Goal: Task Accomplishment & Management: Manage account settings

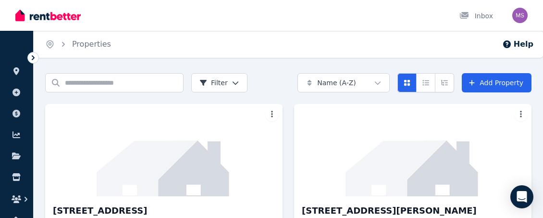
click at [34, 57] on icon at bounding box center [33, 58] width 10 height 10
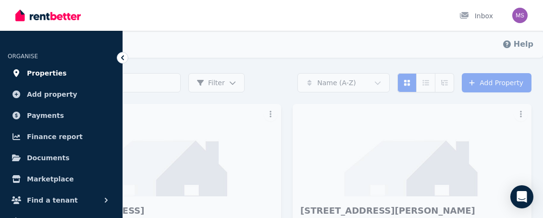
click at [52, 75] on span "Properties" at bounding box center [47, 73] width 40 height 12
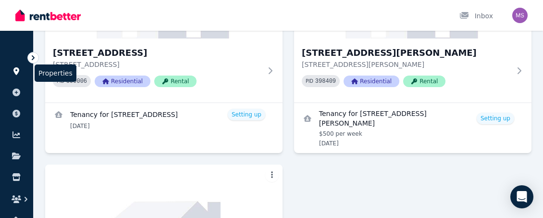
scroll to position [165, 0]
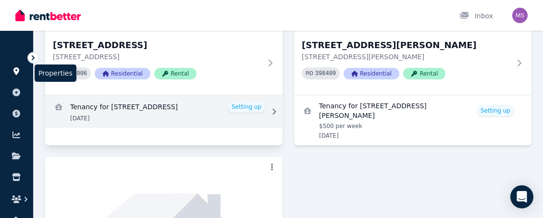
click at [277, 110] on icon at bounding box center [274, 111] width 10 height 7
click at [253, 106] on link "View details for Tenancy for 65 Gympie Terrace, Noosaville" at bounding box center [164, 111] width 238 height 33
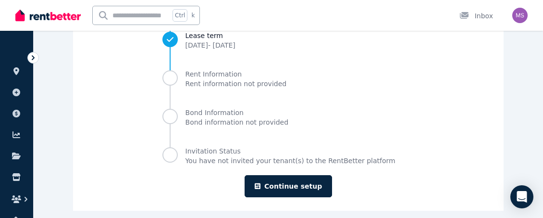
scroll to position [194, 0]
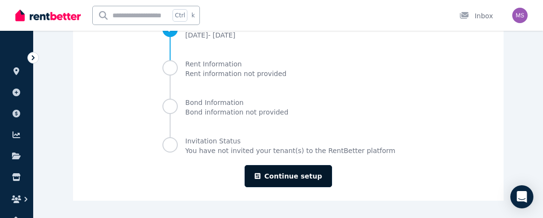
click at [311, 175] on link "Continue setup" at bounding box center [289, 176] width 88 height 22
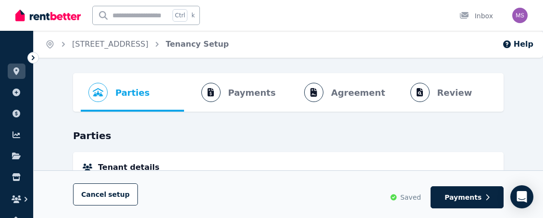
click at [351, 99] on ol "Parties Rental provider and tenant details Payments Bond and rental payments Ag…" at bounding box center [289, 92] width 416 height 38
click at [319, 98] on ol "Parties Rental provider and tenant details Payments Bond and rental payments Ag…" at bounding box center [289, 92] width 416 height 38
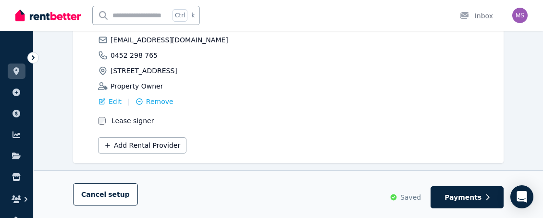
scroll to position [278, 0]
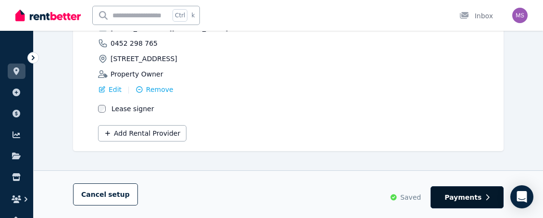
click at [466, 200] on span "Payments" at bounding box center [463, 197] width 37 height 10
select select "**********"
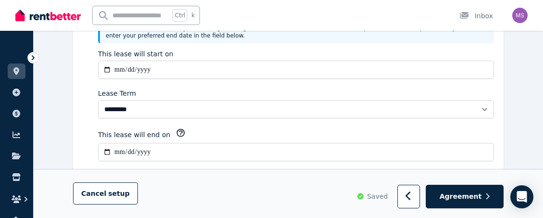
scroll to position [0, 0]
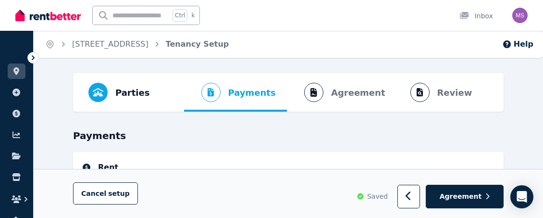
click at [466, 200] on span "Agreement" at bounding box center [461, 197] width 42 height 10
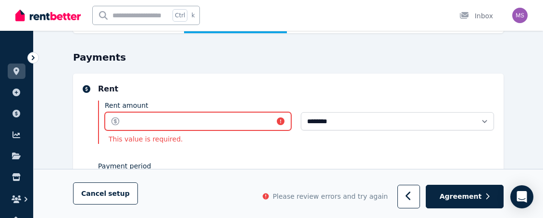
scroll to position [91, 0]
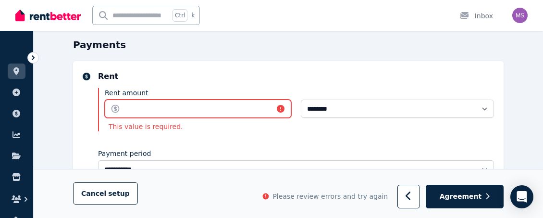
click at [227, 103] on input "Rent amount" at bounding box center [198, 109] width 187 height 18
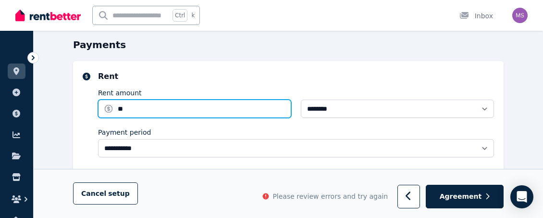
type input "***"
type input "**********"
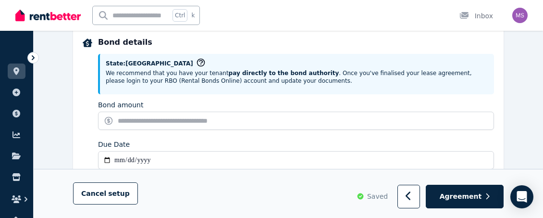
scroll to position [459, 0]
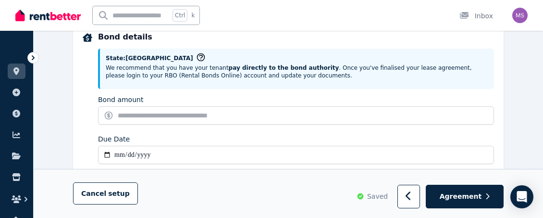
type input "******"
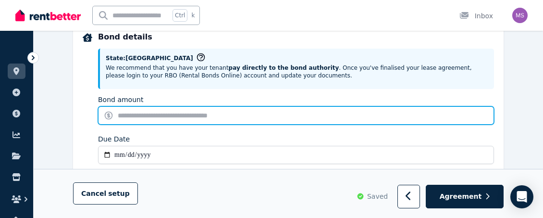
click at [204, 114] on input "Bond amount" at bounding box center [296, 115] width 396 height 18
type input "****"
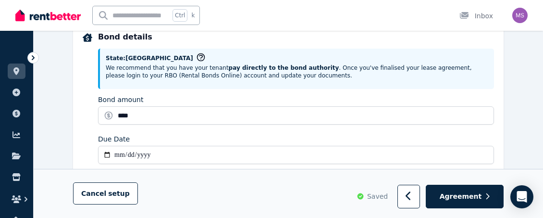
click at [189, 153] on input "Due Date" at bounding box center [296, 155] width 396 height 18
type input "**********"
type input "*******"
type input "**********"
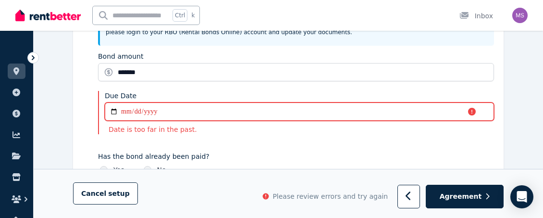
scroll to position [504, 0]
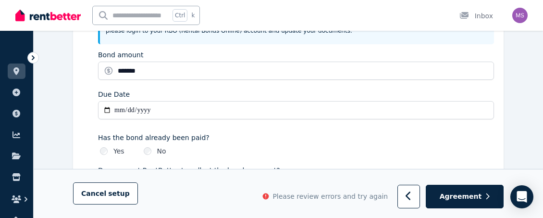
type input "**********"
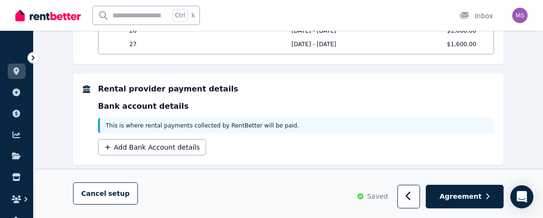
scroll to position [921, 0]
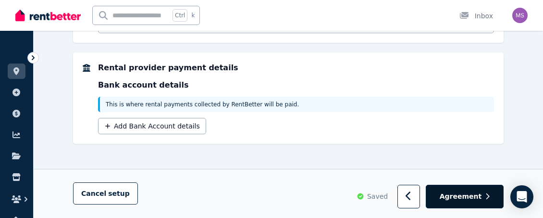
click at [479, 197] on span "Agreement" at bounding box center [461, 197] width 42 height 10
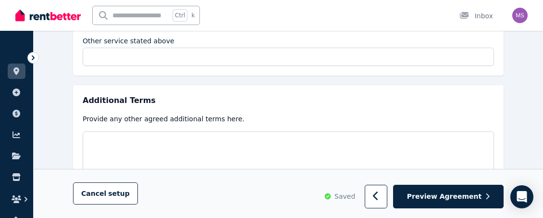
scroll to position [1812, 0]
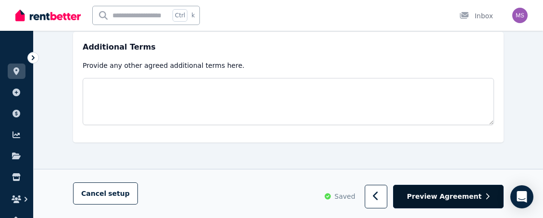
click at [455, 201] on span "Preview Agreement" at bounding box center [444, 197] width 75 height 10
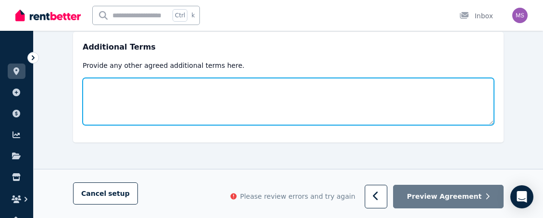
click at [338, 104] on textarea at bounding box center [289, 101] width 412 height 47
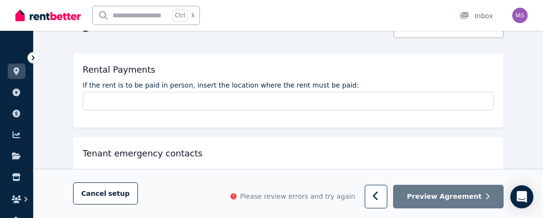
scroll to position [123, 0]
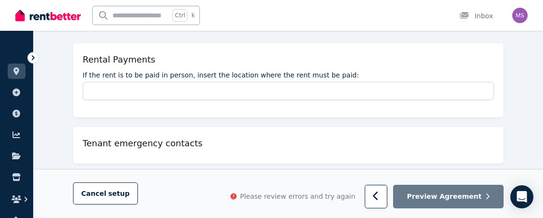
type textarea "*******"
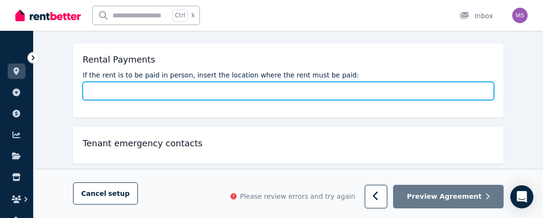
click at [244, 91] on input "If the rent is to be paid in person, insert the location where the rent must be…" at bounding box center [289, 91] width 412 height 18
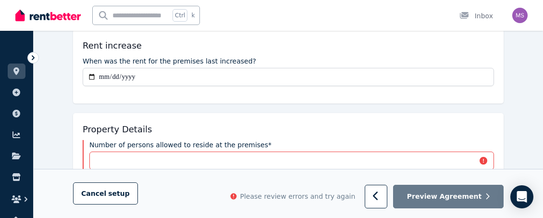
scroll to position [292, 0]
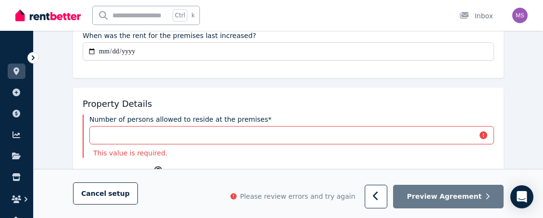
type input "****"
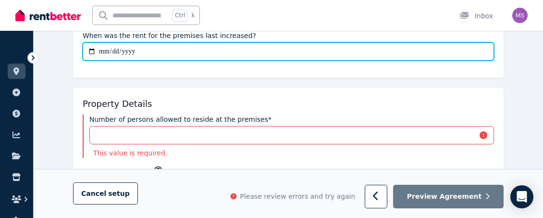
click at [253, 45] on input "When was the rent for the premises last increased?" at bounding box center [289, 51] width 412 height 18
type input "**********"
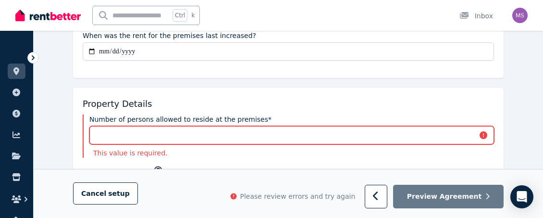
click at [150, 133] on input "Number of persons allowed to reside at the premises*" at bounding box center [291, 135] width 405 height 18
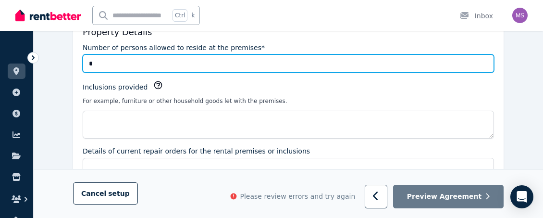
scroll to position [390, 0]
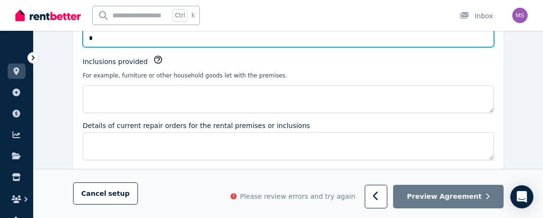
type input "*"
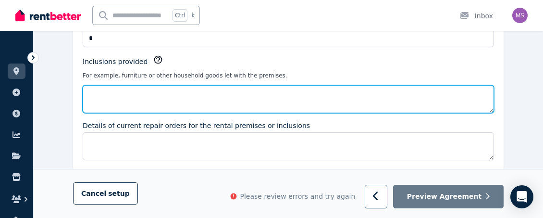
click at [178, 98] on textarea "Inclusions provided" at bounding box center [289, 99] width 412 height 28
type textarea "*"
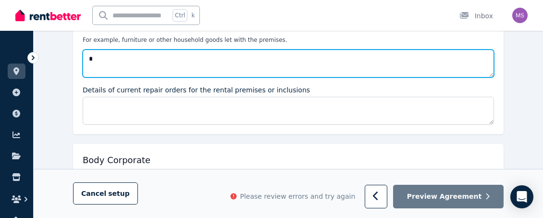
scroll to position [441, 0]
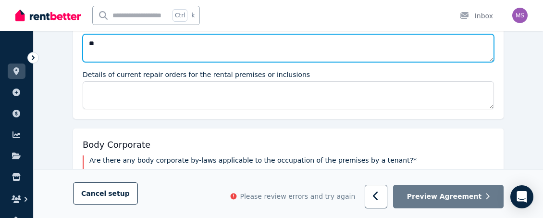
type textarea "*"
type textarea "**"
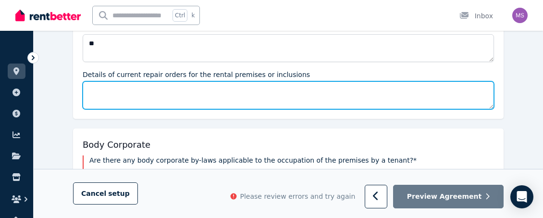
click at [251, 97] on textarea "Details of current repair orders for the rental premises or inclusions" at bounding box center [289, 95] width 412 height 28
type textarea "*"
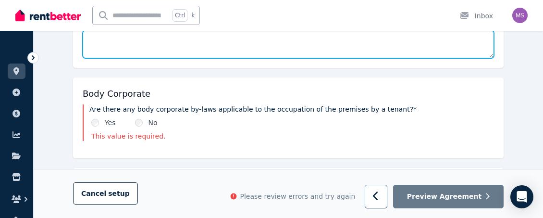
scroll to position [522, 0]
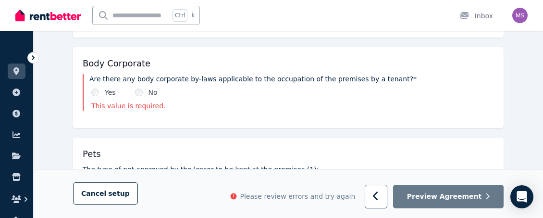
click at [100, 95] on div "Yes" at bounding box center [103, 93] width 25 height 10
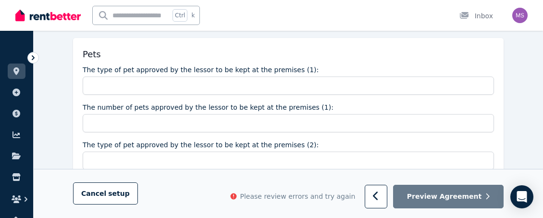
scroll to position [613, 0]
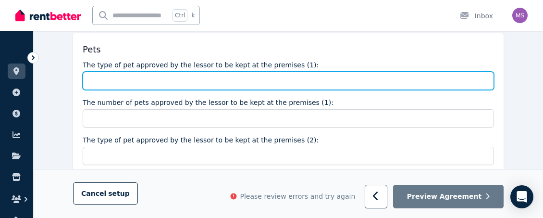
click at [377, 88] on input "The type of pet approved by the lessor to be kept at the premises (1):" at bounding box center [289, 81] width 412 height 18
type input "**"
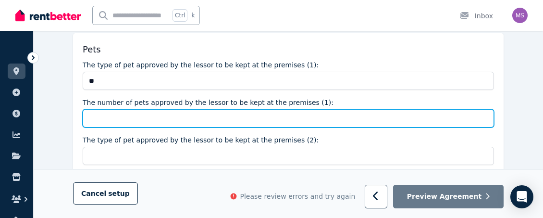
click at [285, 118] on input "The number of pets approved by the lessor to be kept at the premises (1):" at bounding box center [289, 118] width 412 height 18
type input "*"
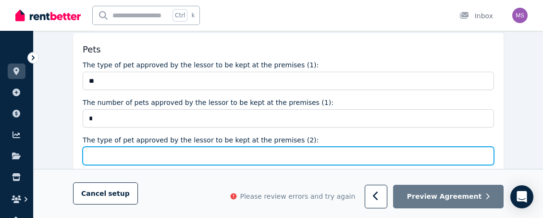
click at [239, 149] on input "The type of pet approved by the lessor to be kept at the premises (2):" at bounding box center [289, 156] width 412 height 18
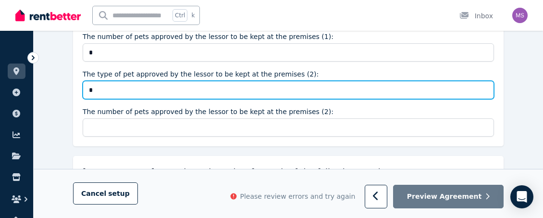
scroll to position [689, 0]
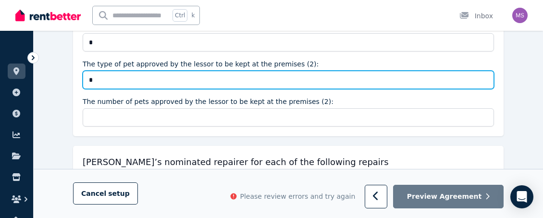
type input "*"
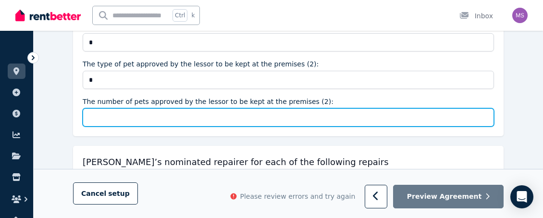
click at [229, 119] on input "The number of pets approved by the lessor to be kept at the premises (2):" at bounding box center [289, 117] width 412 height 18
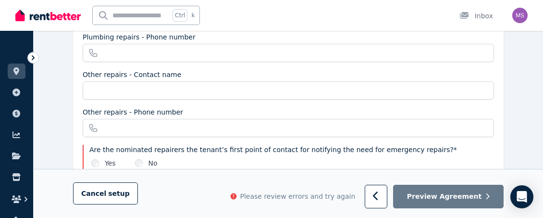
scroll to position [982, 0]
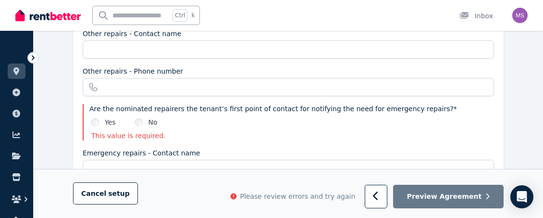
type input "*"
click at [101, 123] on div "Yes" at bounding box center [103, 122] width 25 height 10
click at [95, 117] on div "Yes" at bounding box center [103, 122] width 25 height 10
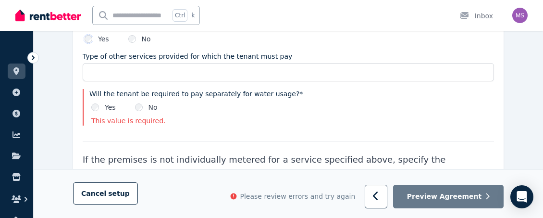
scroll to position [1342, 0]
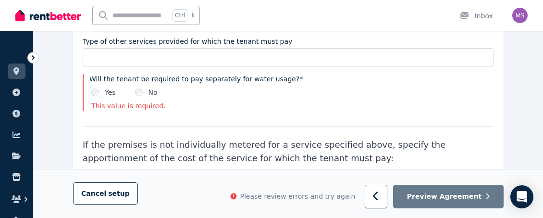
click at [100, 91] on div "Yes" at bounding box center [103, 93] width 25 height 10
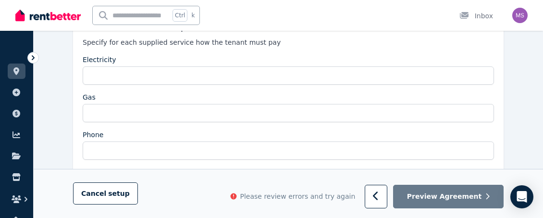
scroll to position [1849, 0]
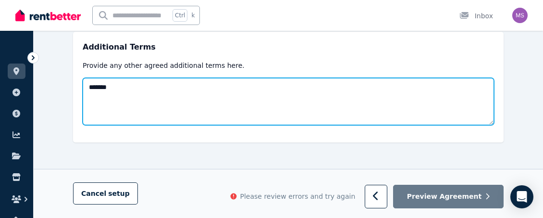
click at [241, 116] on textarea "*******" at bounding box center [289, 101] width 412 height 47
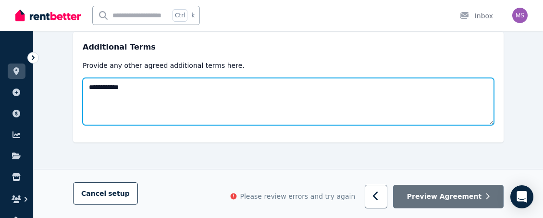
type textarea "**********"
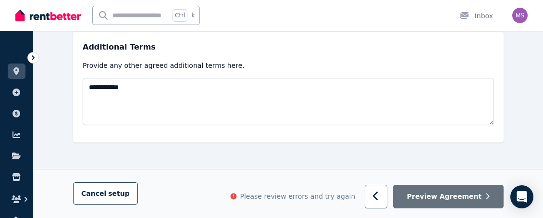
click at [452, 208] on button "Preview Agreement" at bounding box center [448, 197] width 111 height 24
click at [436, 202] on button "Preview Agreement" at bounding box center [448, 197] width 111 height 24
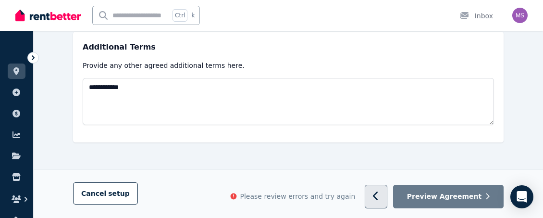
click at [378, 194] on icon "button" at bounding box center [375, 196] width 5 height 9
select select "**********"
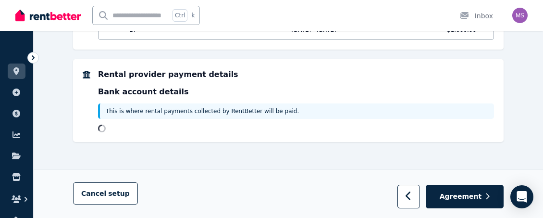
scroll to position [0, 0]
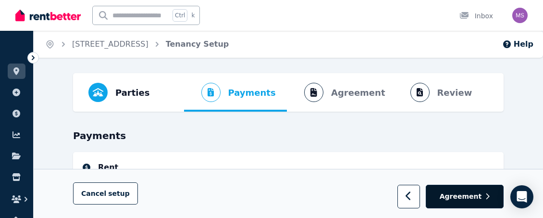
click at [476, 199] on span "Agreement" at bounding box center [461, 197] width 42 height 10
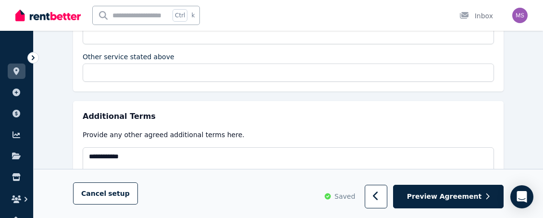
scroll to position [1849, 0]
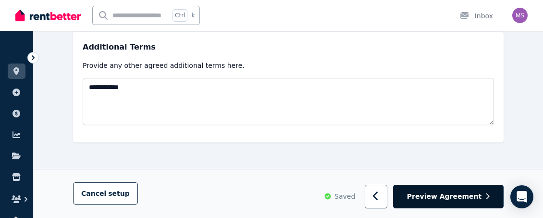
click at [461, 187] on button "Preview Agreement" at bounding box center [448, 197] width 111 height 24
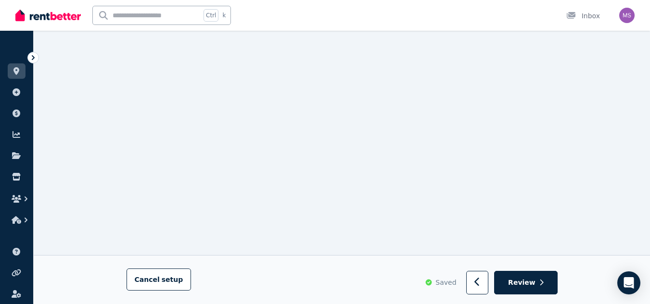
scroll to position [7183, 0]
click at [529, 217] on button "Review" at bounding box center [525, 284] width 63 height 24
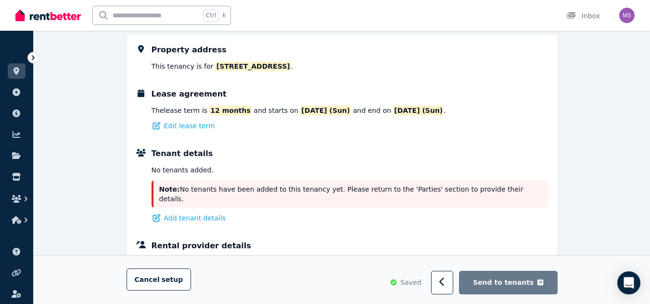
scroll to position [0, 0]
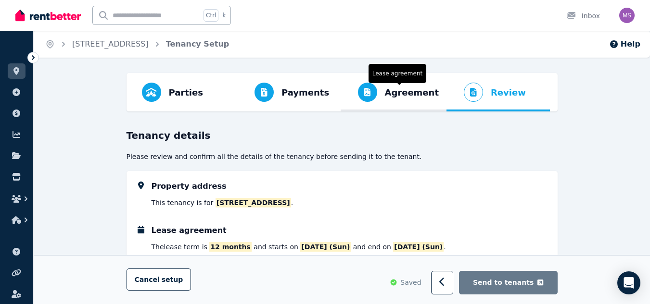
click at [403, 90] on span "Agreement" at bounding box center [412, 92] width 54 height 13
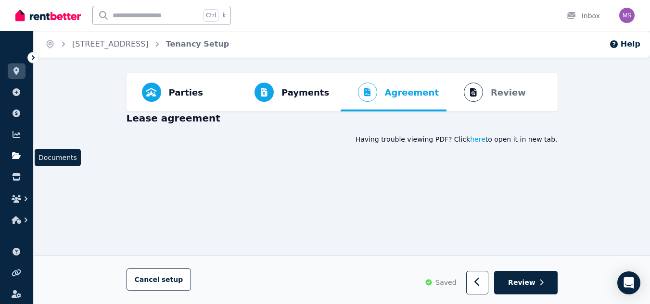
click at [24, 157] on link at bounding box center [17, 155] width 18 height 15
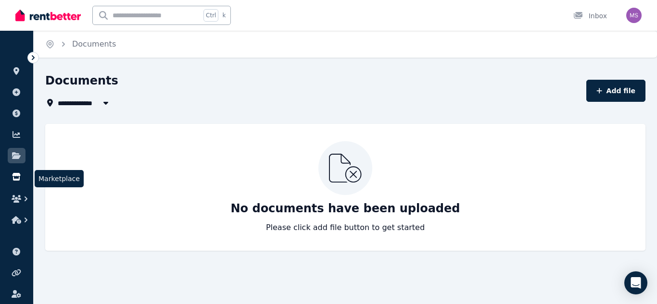
click at [18, 175] on icon at bounding box center [16, 177] width 8 height 8
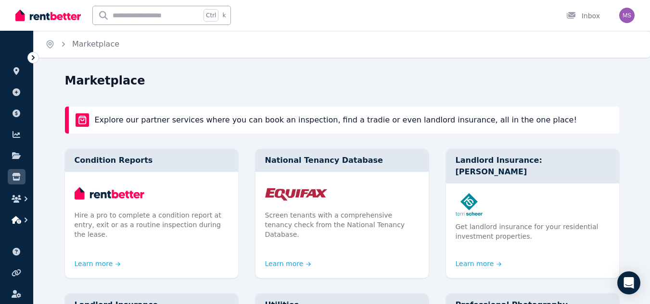
click at [25, 217] on icon "button" at bounding box center [26, 220] width 10 height 10
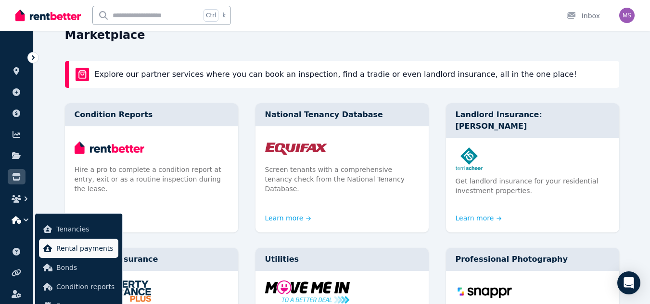
scroll to position [58, 0]
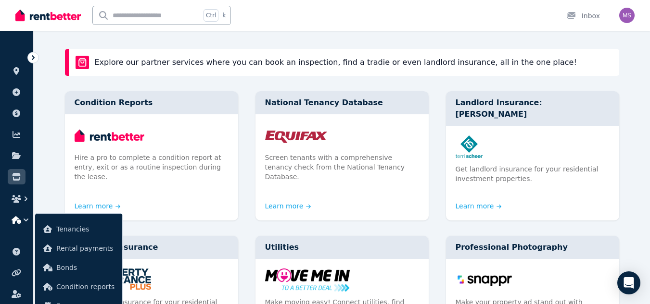
click at [23, 217] on icon "button" at bounding box center [26, 220] width 10 height 10
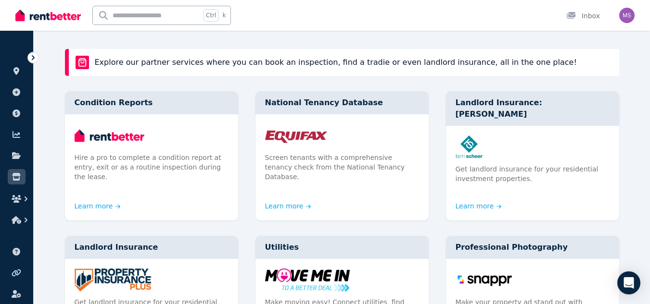
click at [31, 57] on icon at bounding box center [33, 58] width 10 height 10
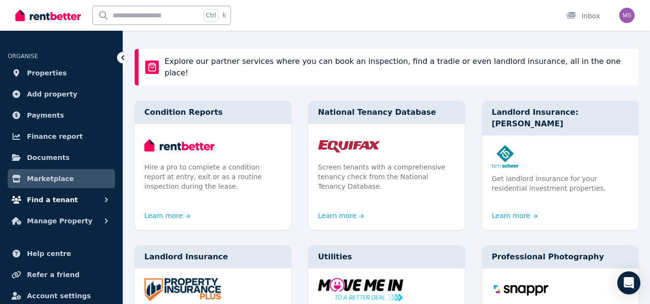
click at [105, 202] on icon "button" at bounding box center [106, 200] width 10 height 10
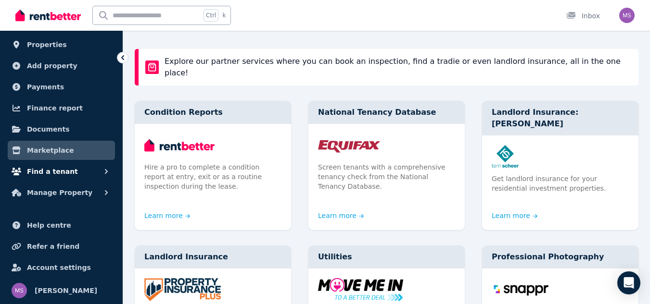
scroll to position [28, 0]
click at [112, 171] on button "Find a tenant" at bounding box center [61, 171] width 107 height 19
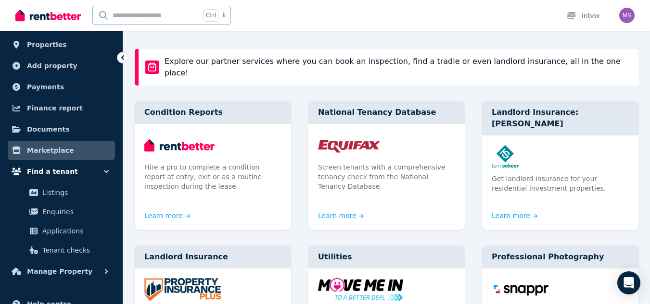
scroll to position [58, 0]
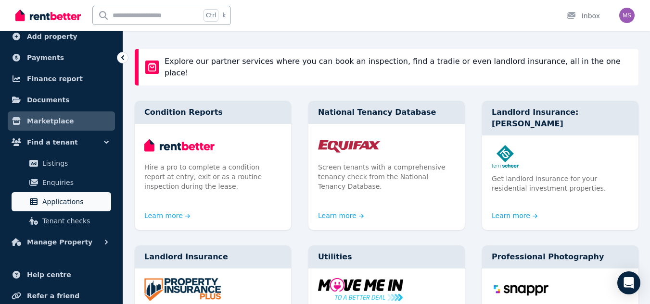
click at [77, 193] on link "Applications" at bounding box center [62, 201] width 100 height 19
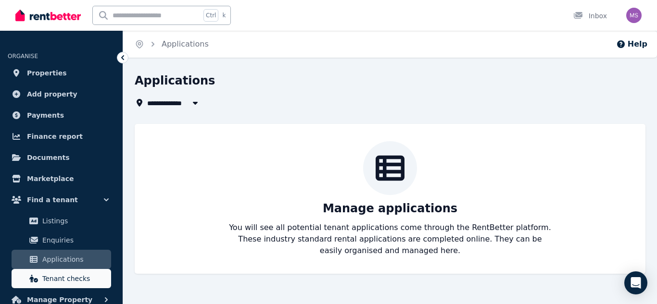
click at [81, 217] on span "Tenant checks" at bounding box center [74, 279] width 65 height 12
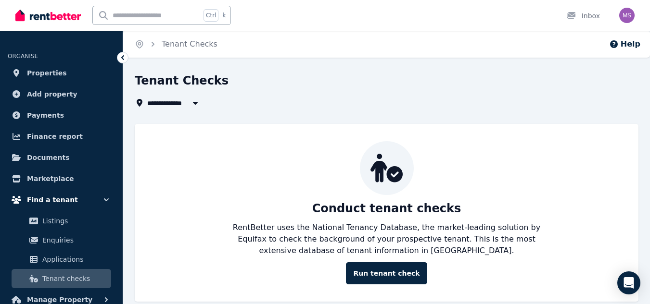
click at [70, 193] on button "Find a tenant" at bounding box center [61, 199] width 107 height 19
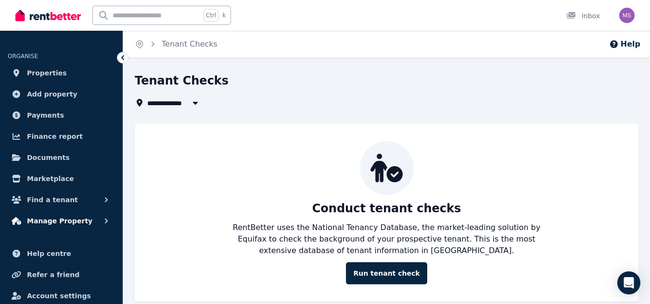
click at [78, 214] on button "Manage Property" at bounding box center [61, 221] width 107 height 19
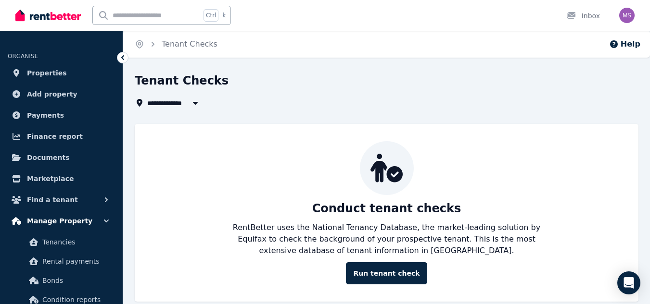
click at [88, 217] on button "Manage Property" at bounding box center [61, 221] width 107 height 19
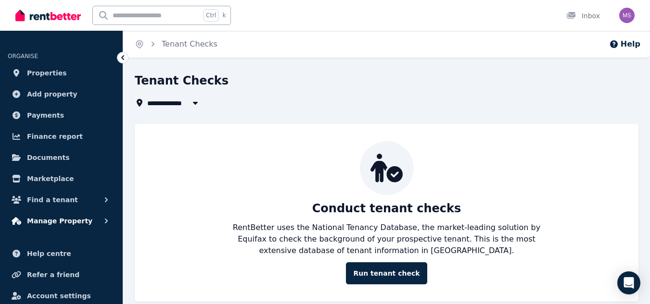
click at [88, 217] on button "Manage Property" at bounding box center [61, 221] width 107 height 19
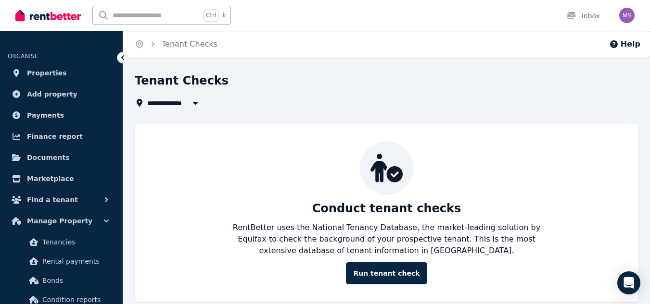
scroll to position [15, 0]
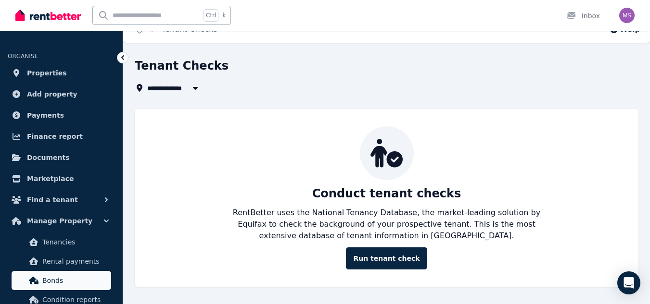
click at [52, 217] on span "Bonds" at bounding box center [74, 281] width 65 height 12
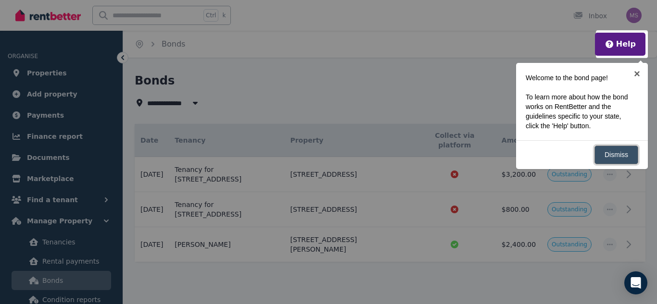
click at [550, 156] on link "Dismiss" at bounding box center [616, 155] width 44 height 19
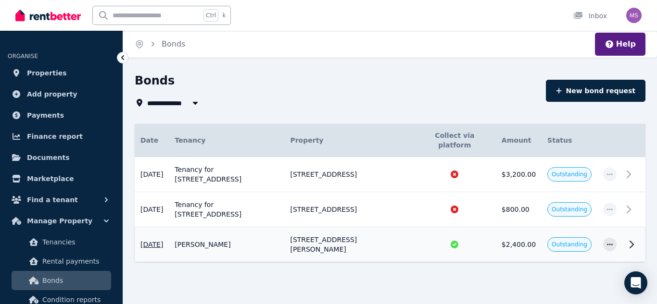
click at [550, 217] on td at bounding box center [633, 244] width 23 height 35
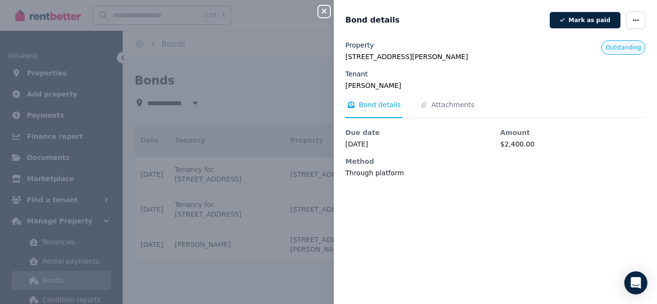
click at [232, 137] on div "Close panel Bond details [PERSON_NAME] as paid Property [STREET_ADDRESS][PERSON…" at bounding box center [328, 152] width 657 height 304
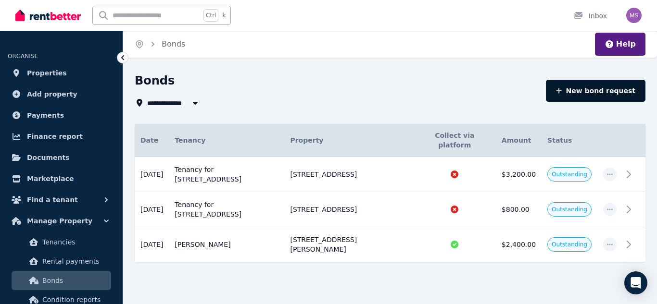
click at [550, 97] on button "New bond request" at bounding box center [596, 91] width 100 height 22
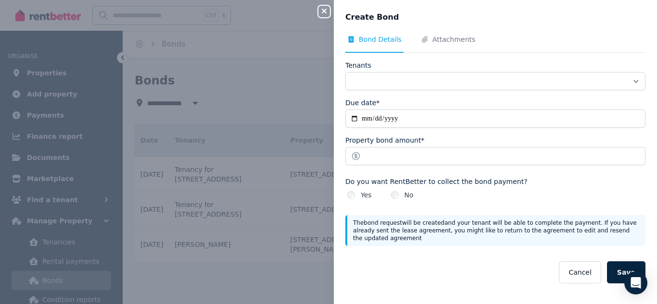
click at [265, 73] on div "**********" at bounding box center [328, 152] width 657 height 304
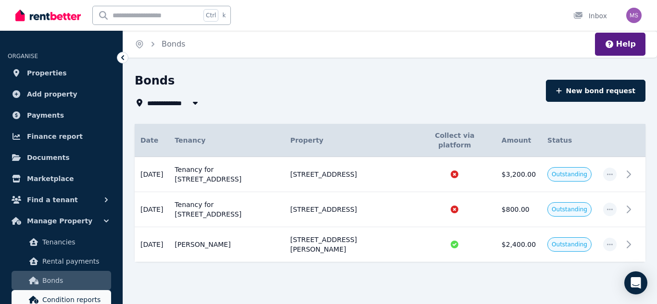
click at [61, 217] on link "Condition reports" at bounding box center [62, 299] width 100 height 19
